Goal: Information Seeking & Learning: Find specific fact

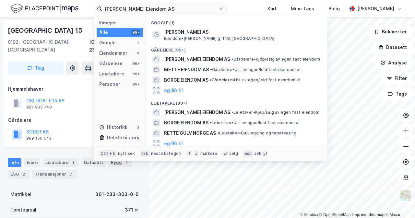
type input "[PERSON_NAME] Eiendom AS"
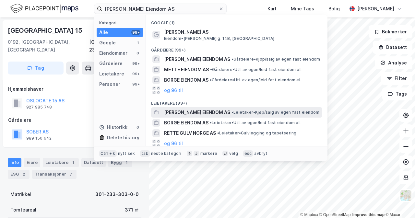
click at [223, 113] on span "METTE BORGE EIENDOM AS" at bounding box center [197, 113] width 66 height 8
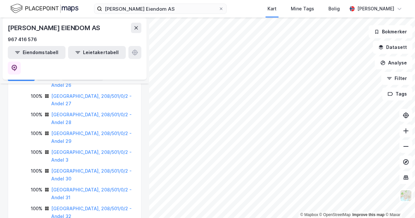
scroll to position [454, 0]
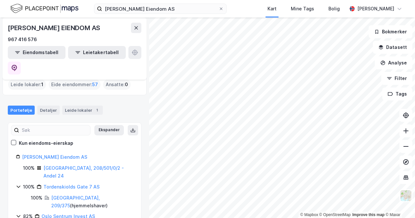
scroll to position [41, 0]
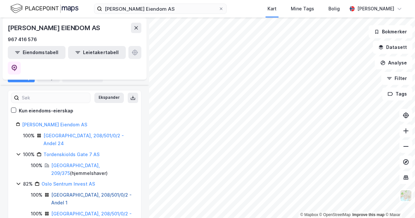
click at [72, 192] on link "Oslo, 208/501/0/2 - Andel 1" at bounding box center [91, 198] width 80 height 13
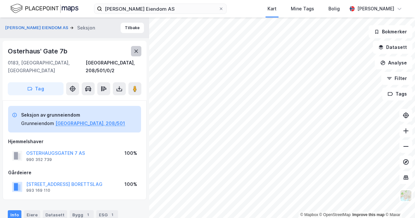
click at [135, 51] on icon at bounding box center [136, 51] width 5 height 5
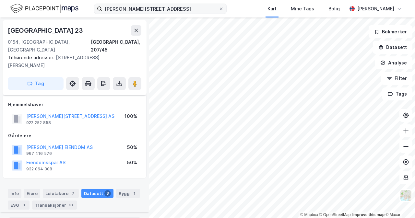
scroll to position [393, 0]
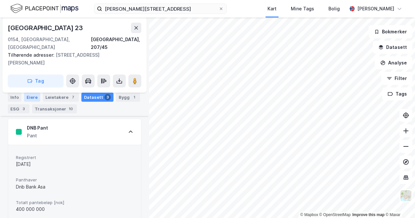
click at [31, 97] on div "Eiere" at bounding box center [32, 97] width 16 height 9
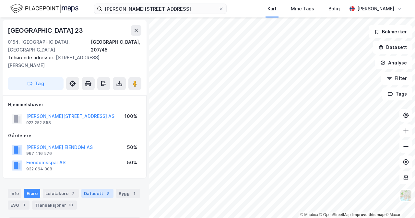
scroll to position [76, 0]
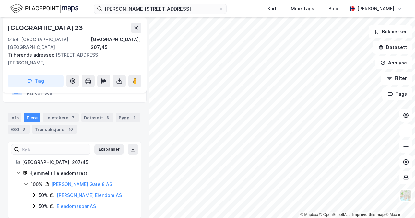
click at [34, 193] on icon at bounding box center [33, 195] width 5 height 5
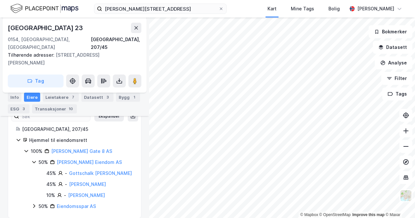
click at [34, 204] on icon at bounding box center [33, 206] width 5 height 5
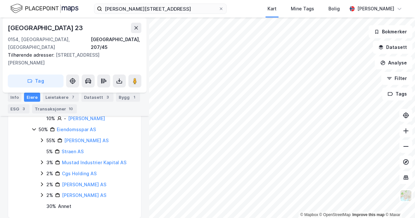
scroll to position [0, 0]
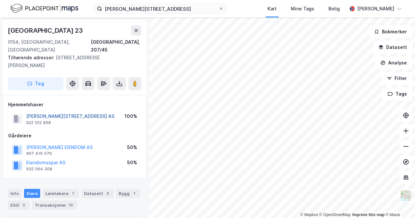
click at [0, 0] on button "[PERSON_NAME][STREET_ADDRESS] AS" at bounding box center [0, 0] width 0 height 0
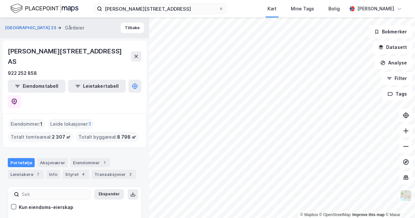
scroll to position [7, 0]
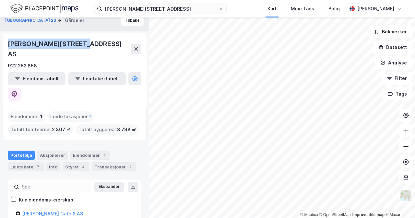
drag, startPoint x: 87, startPoint y: 40, endPoint x: 0, endPoint y: 50, distance: 87.8
click at [0, 50] on div "[GEOGRAPHIC_DATA] 23 Gårdeier Tilbake [PERSON_NAME][GEOGRAPHIC_DATA] 8 AS 922 2…" at bounding box center [74, 118] width 149 height 201
copy div "[PERSON_NAME][STREET_ADDRESS] AS"
